Goal: Transaction & Acquisition: Obtain resource

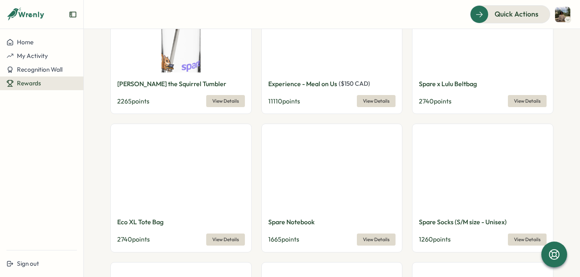
scroll to position [486, 0]
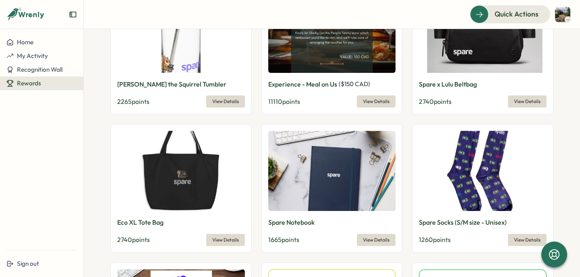
click at [165, 168] on img at bounding box center [181, 171] width 128 height 80
click at [185, 185] on img at bounding box center [181, 171] width 128 height 80
click at [224, 239] on span "View Details" at bounding box center [225, 240] width 27 height 11
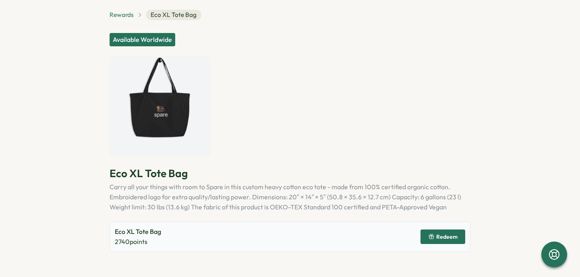
click at [131, 16] on span "Rewards" at bounding box center [122, 14] width 24 height 9
